Goal: Obtain resource: Download file/media

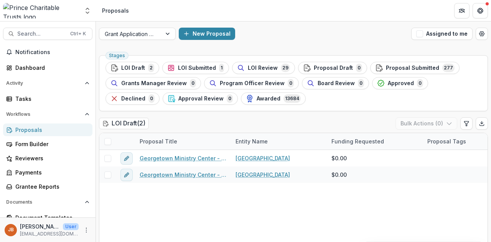
click at [253, 66] on span "LOI Review" at bounding box center [263, 68] width 30 height 7
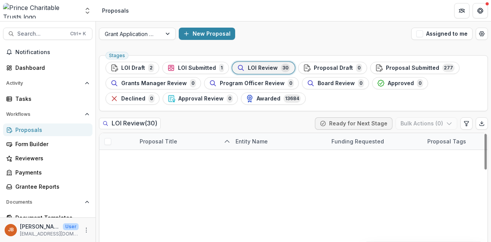
scroll to position [269, 0]
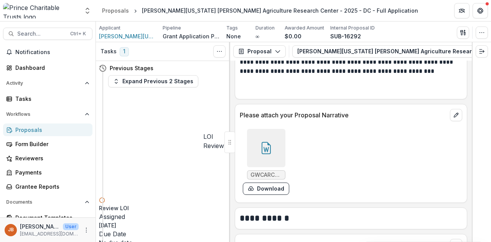
scroll to position [1075, 0]
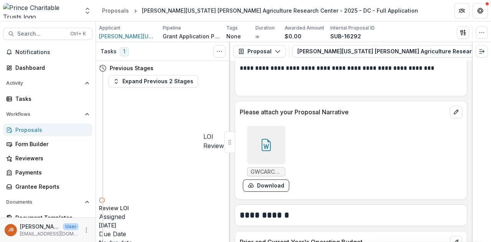
click at [273, 146] on div at bounding box center [266, 145] width 38 height 38
drag, startPoint x: 342, startPoint y: 24, endPoint x: 338, endPoint y: 16, distance: 9.3
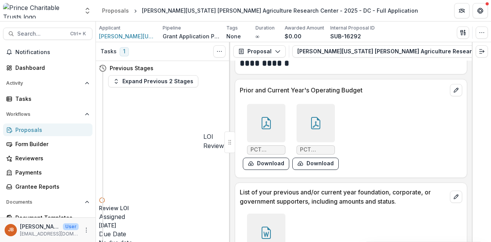
scroll to position [1229, 0]
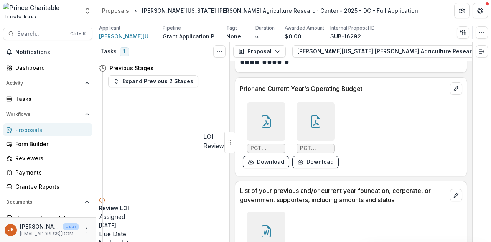
click at [319, 156] on button "Download" at bounding box center [316, 162] width 46 height 12
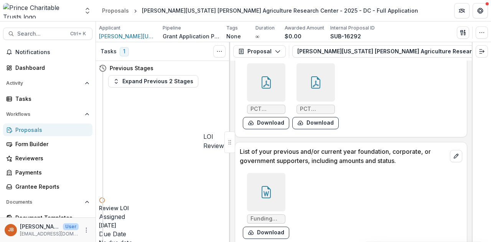
scroll to position [1344, 0]
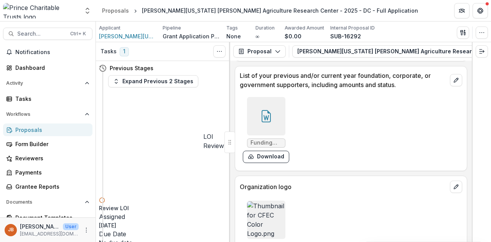
click at [264, 115] on icon at bounding box center [266, 116] width 12 height 12
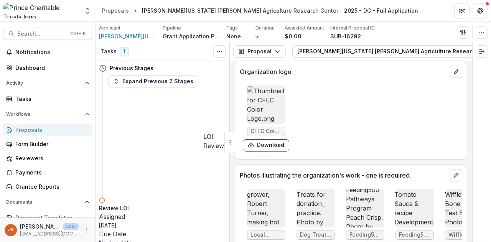
scroll to position [1536, 0]
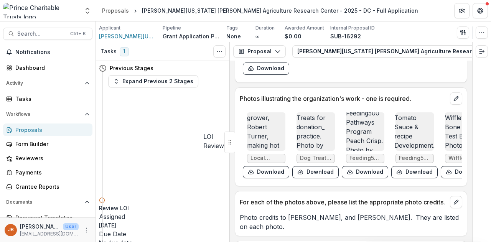
click at [271, 124] on img at bounding box center [266, 132] width 38 height 92
click at [309, 130] on img at bounding box center [316, 132] width 38 height 74
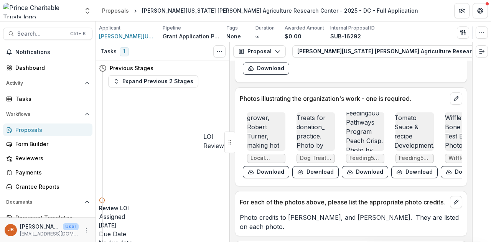
click at [366, 126] on img at bounding box center [365, 131] width 38 height 83
click at [402, 127] on img at bounding box center [415, 132] width 40 height 92
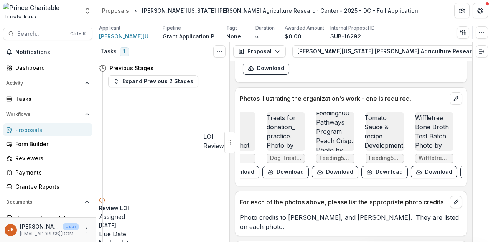
scroll to position [0, 77]
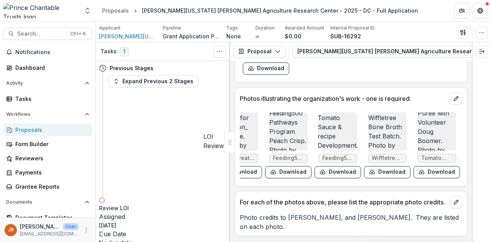
click at [372, 113] on img at bounding box center [388, 132] width 38 height 74
click at [422, 129] on img at bounding box center [437, 131] width 38 height 83
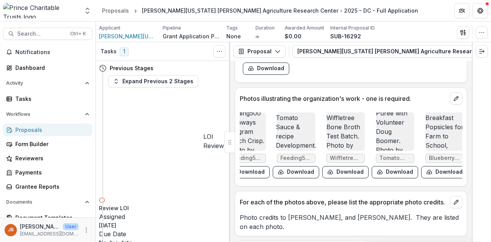
click at [430, 119] on img at bounding box center [445, 132] width 38 height 92
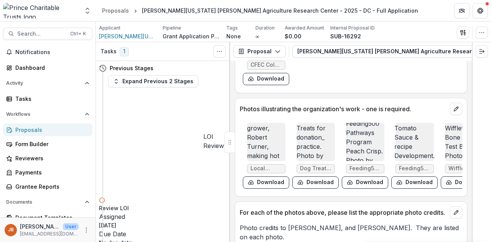
scroll to position [0, 119]
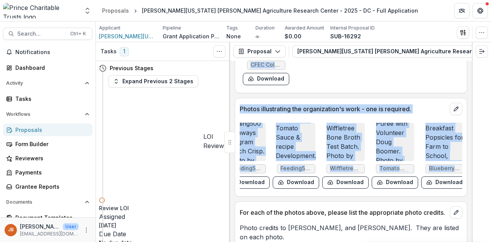
drag, startPoint x: 422, startPoint y: 192, endPoint x: 207, endPoint y: 183, distance: 215.2
click at [213, 185] on div "Tasks 1 Show Cancelled Tasks Previous Stages Expand Previous 2 Stages LOI Revie…" at bounding box center [293, 142] width 395 height 200
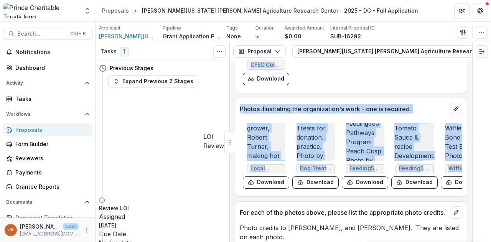
scroll to position [0, 0]
click at [289, 159] on div "Local pepper grower, [PERSON_NAME], making hot sauce. Photo by [PERSON_NAME].JP…" at bounding box center [351, 156] width 223 height 72
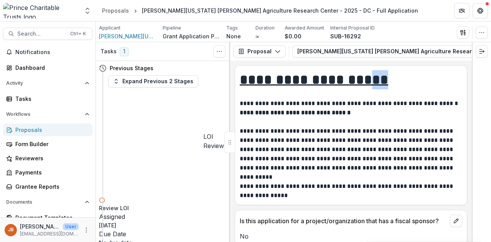
drag, startPoint x: 358, startPoint y: 62, endPoint x: 402, endPoint y: 63, distance: 43.8
click at [402, 63] on div "**********" at bounding box center [351, 152] width 242 height 182
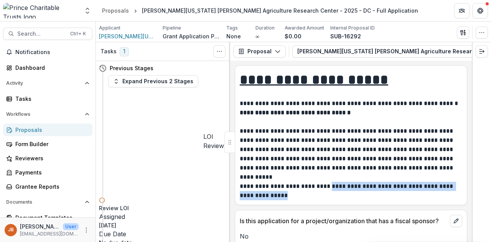
click at [323, 189] on p "**********" at bounding box center [350, 191] width 221 height 18
